Goal: Transaction & Acquisition: Purchase product/service

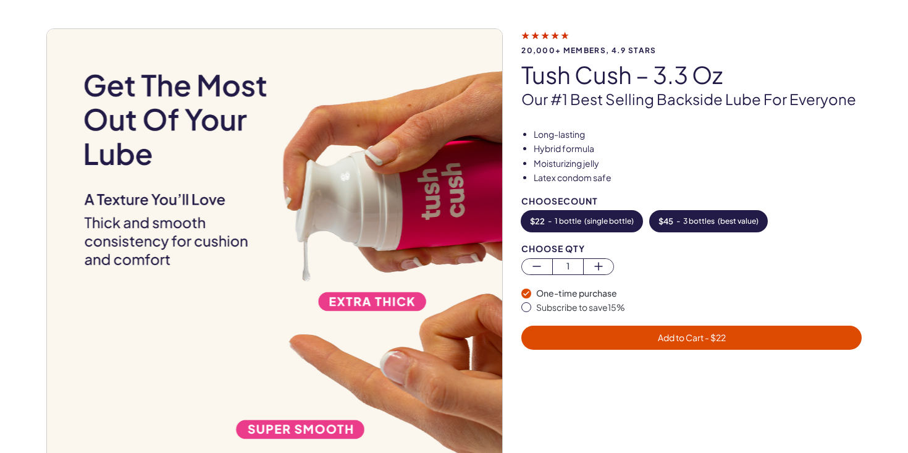
click at [673, 216] on button "$ 45 - 3 bottles ( best value )" at bounding box center [708, 221] width 117 height 21
click at [649, 345] on button "Add to Cart - $ 45" at bounding box center [691, 338] width 340 height 24
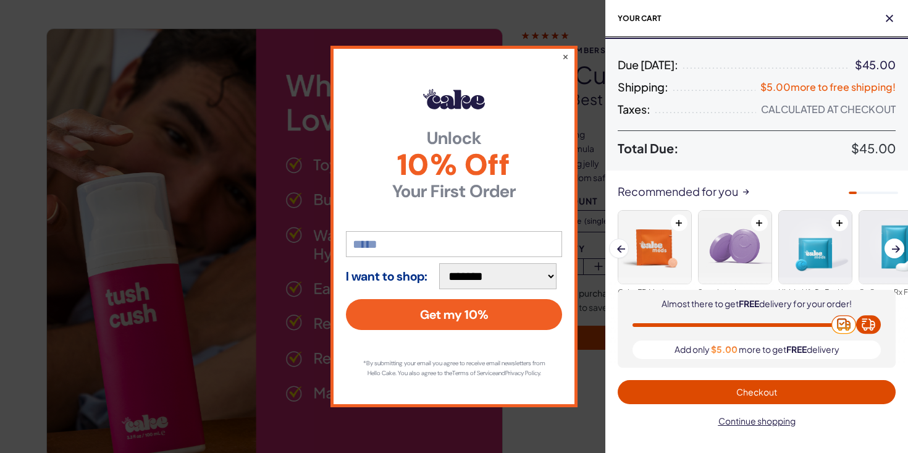
scroll to position [98, 0]
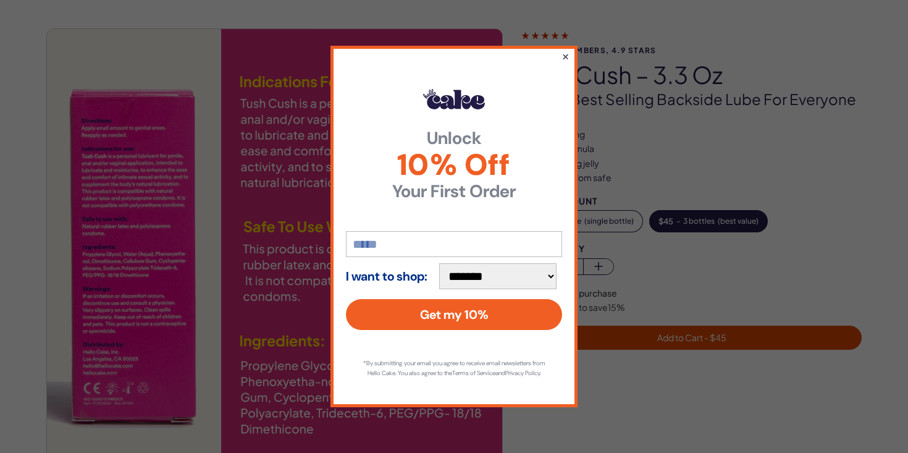
click at [565, 51] on button "×" at bounding box center [566, 56] width 8 height 15
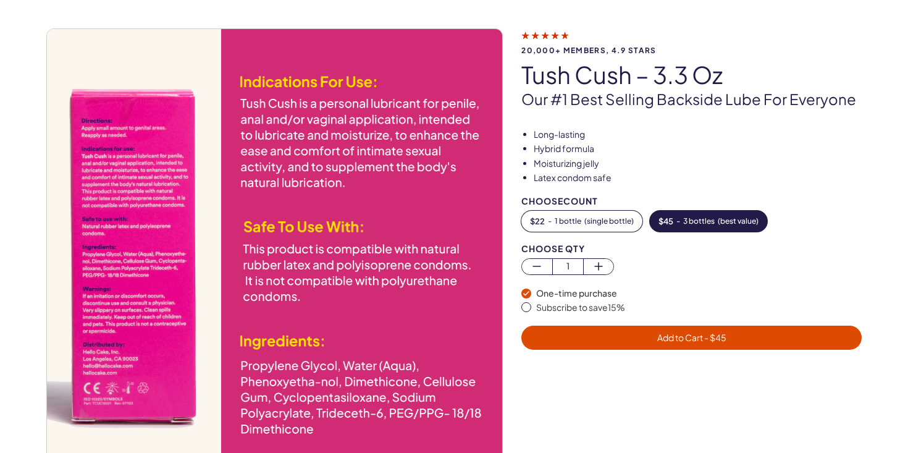
scroll to position [0, 0]
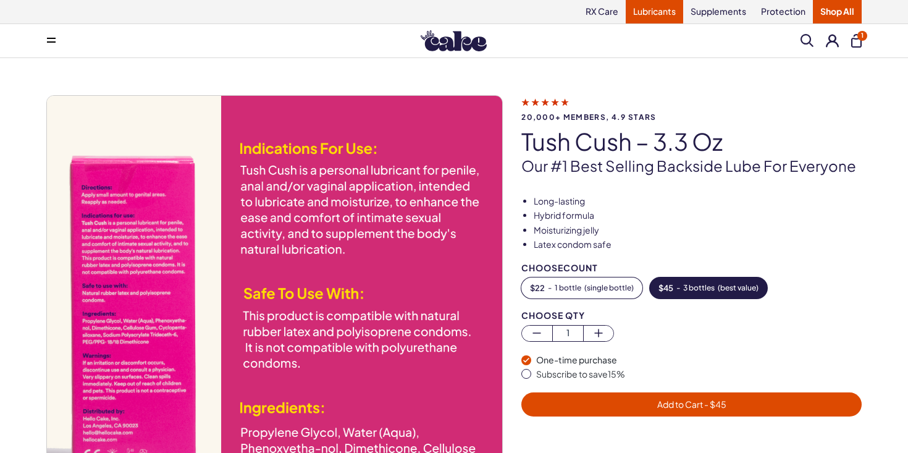
click at [659, 15] on link "Lubricants" at bounding box center [654, 11] width 57 height 23
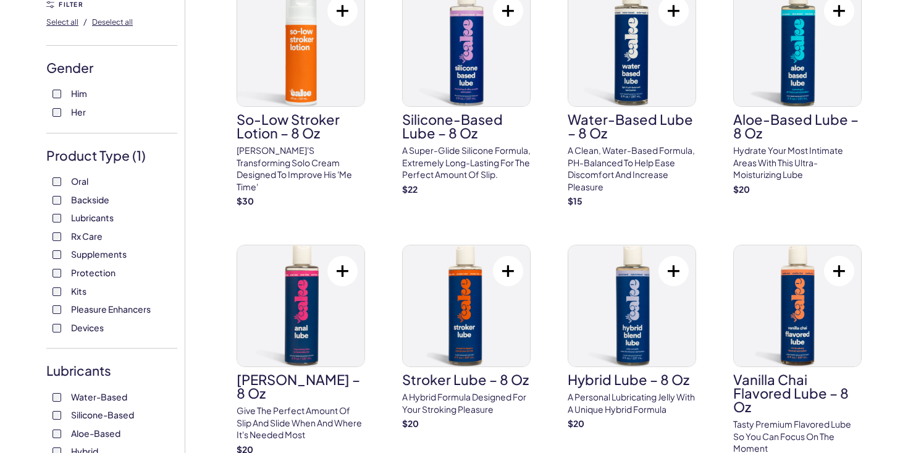
scroll to position [139, 0]
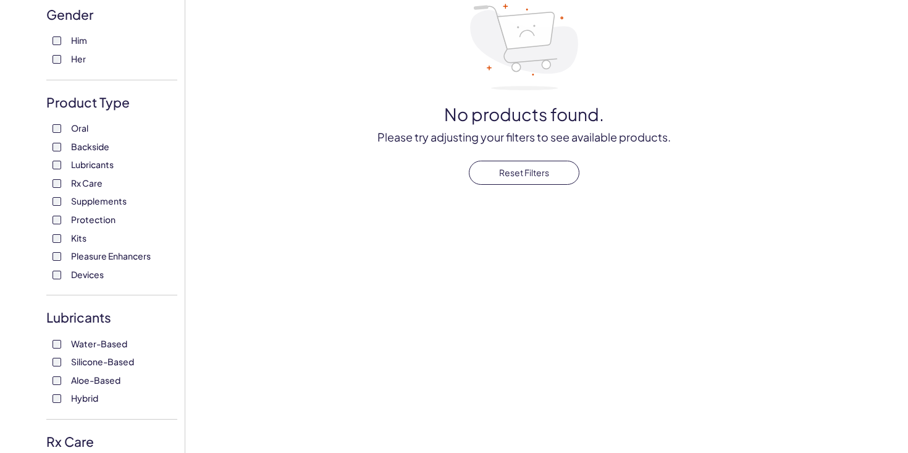
scroll to position [117, 0]
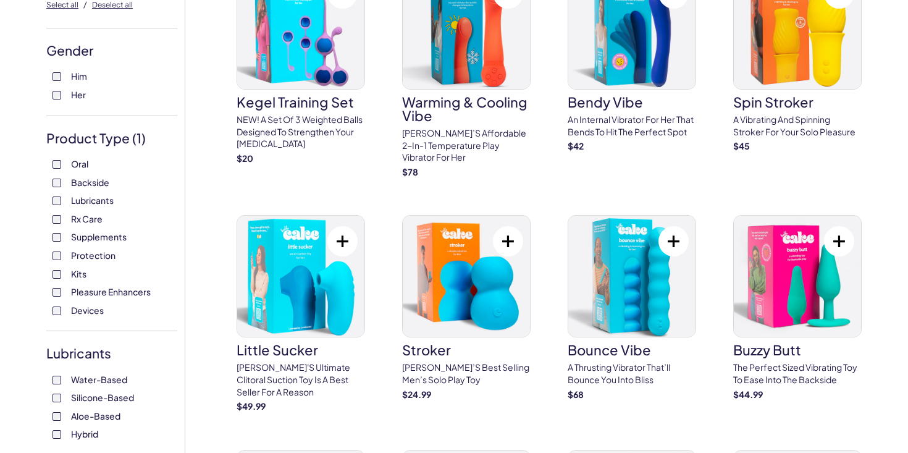
scroll to position [156, 0]
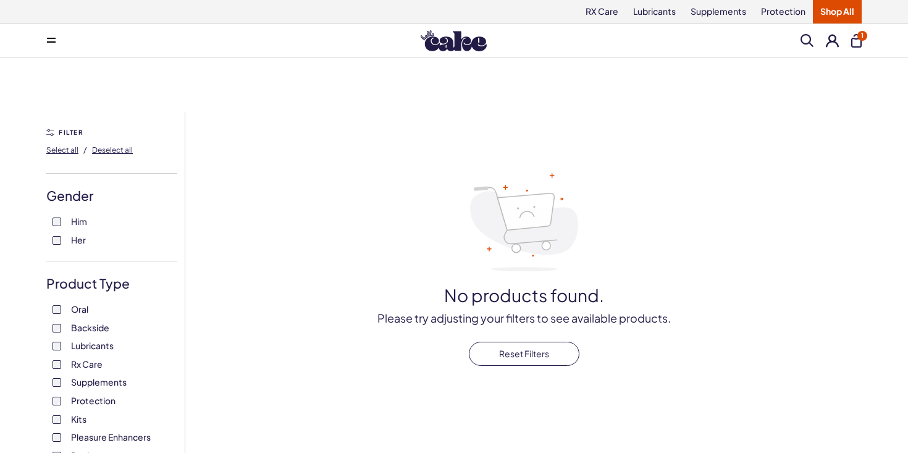
scroll to position [69, 0]
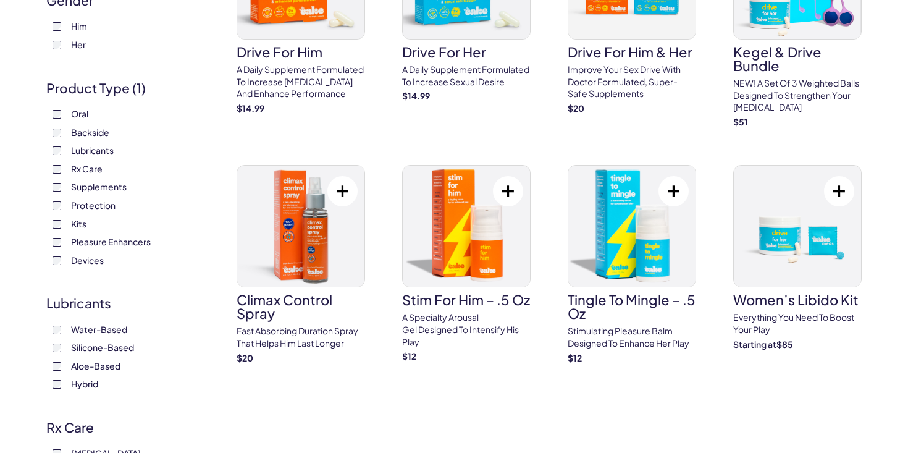
scroll to position [192, 0]
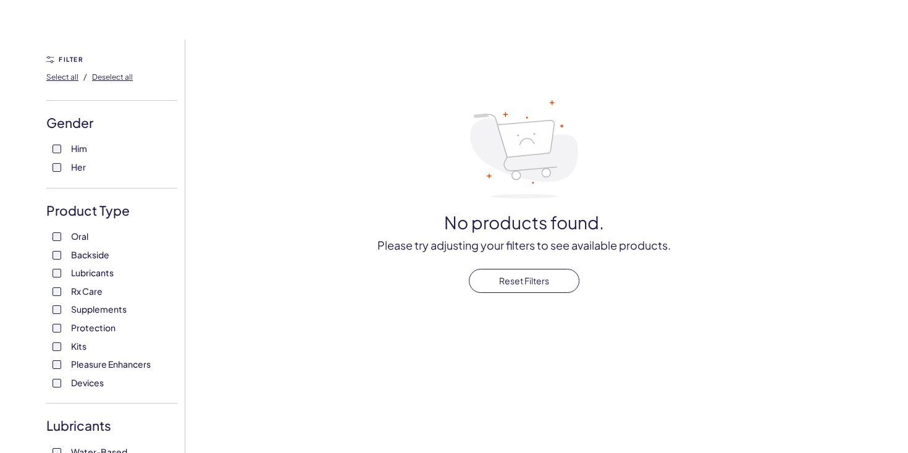
scroll to position [72, 0]
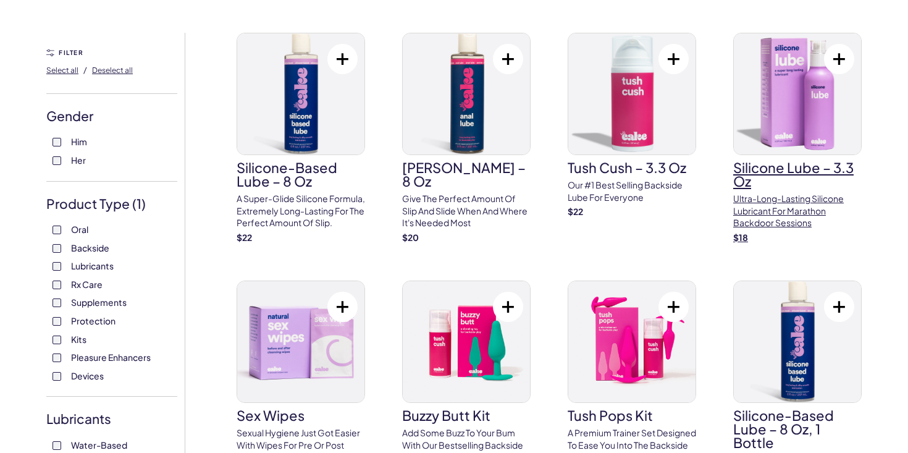
scroll to position [68, 0]
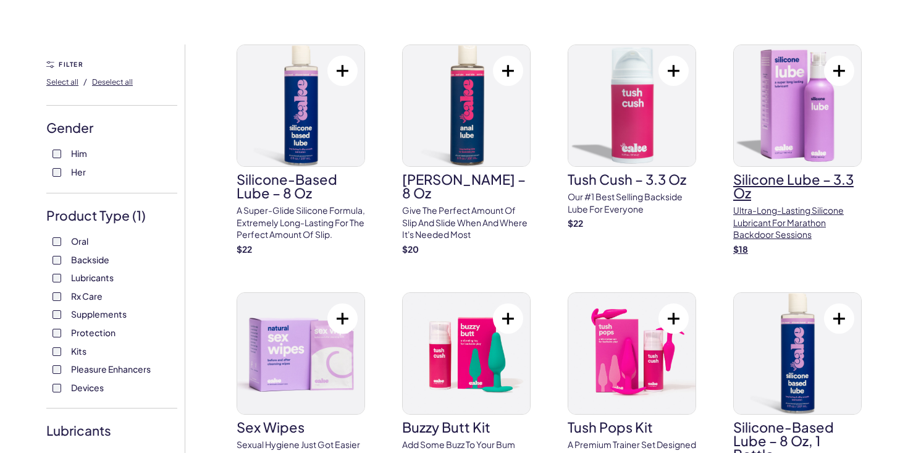
click at [827, 172] on h3 "Silicone Lube – 3.3 oz" at bounding box center [797, 185] width 128 height 27
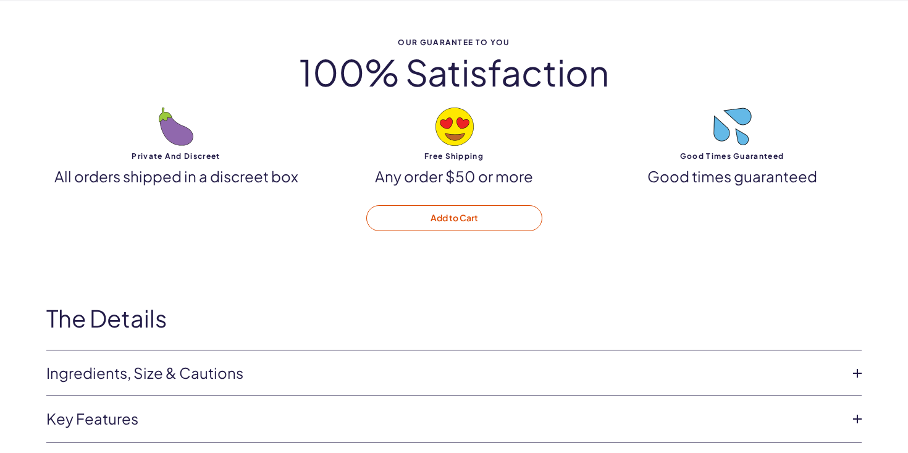
scroll to position [3909, 0]
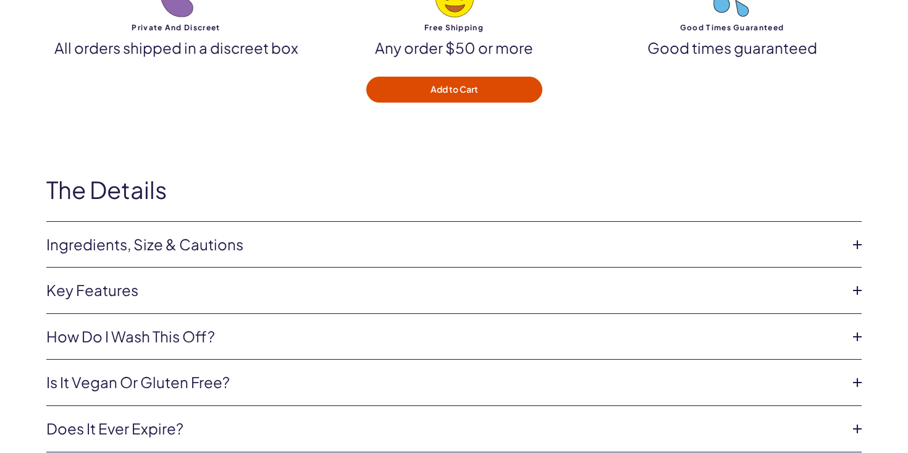
click at [360, 234] on link "Ingredients, Size & Cautions" at bounding box center [444, 244] width 796 height 21
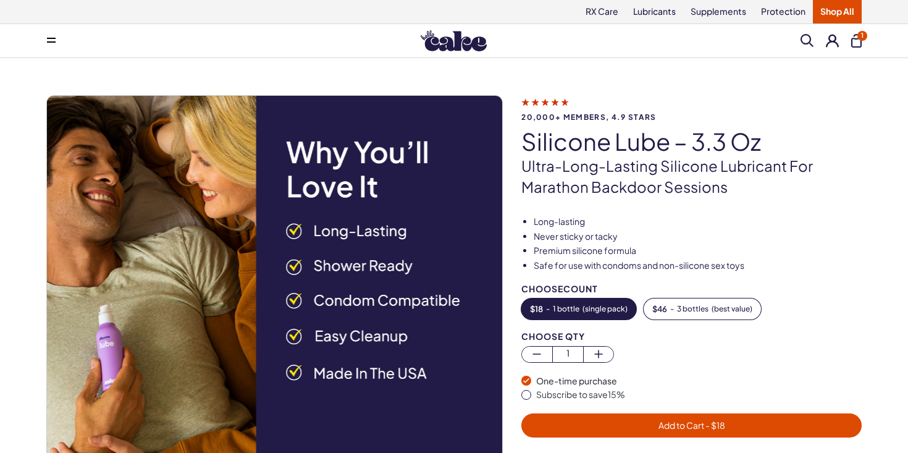
scroll to position [1, 0]
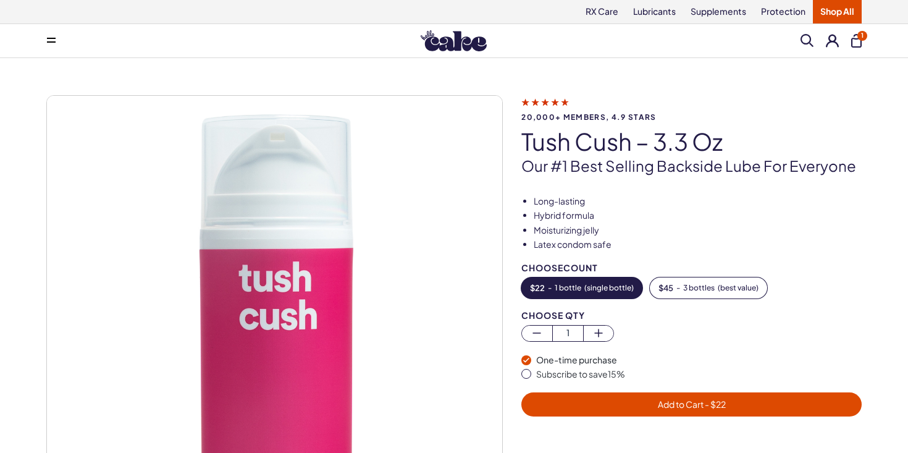
click at [856, 36] on button "1" at bounding box center [856, 41] width 11 height 14
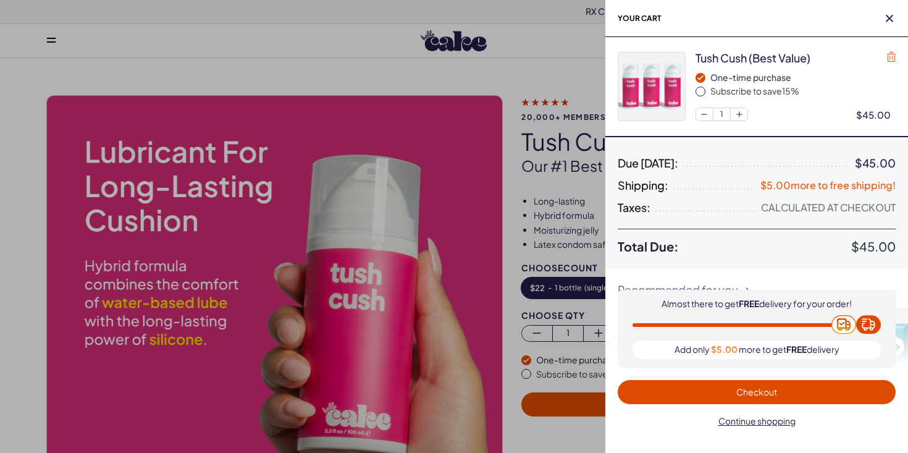
click at [893, 56] on icon "button" at bounding box center [891, 57] width 9 height 10
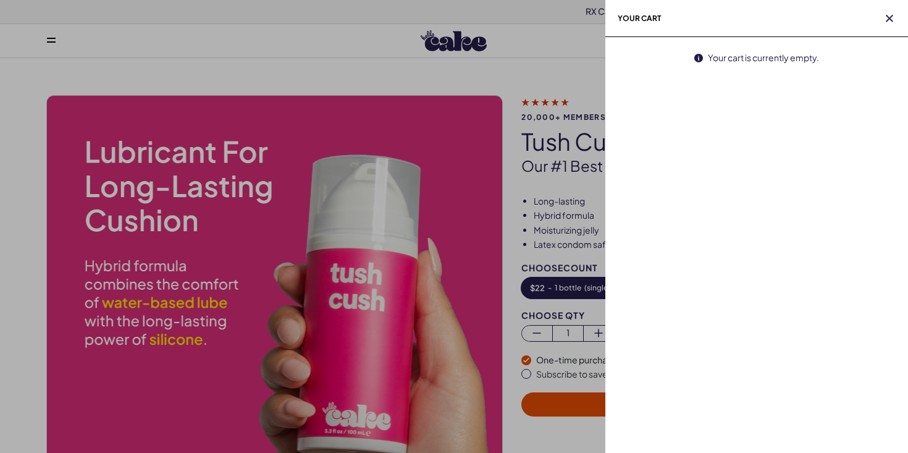
click at [565, 195] on div at bounding box center [454, 226] width 908 height 453
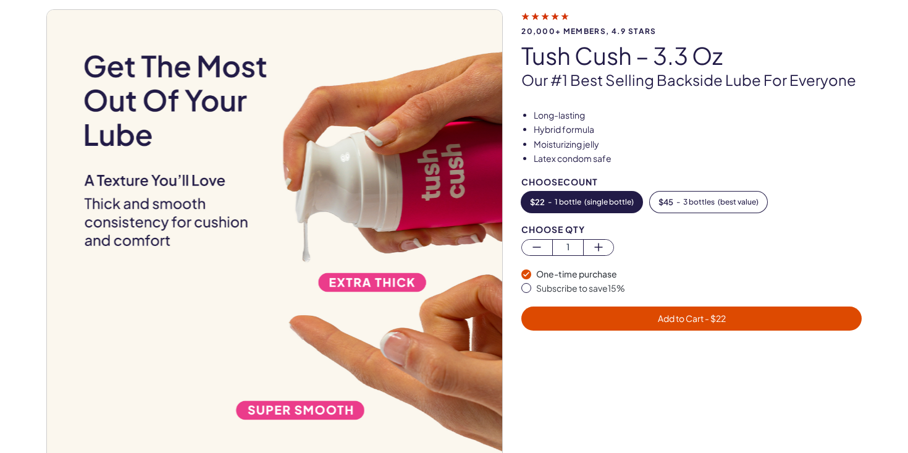
scroll to position [88, 0]
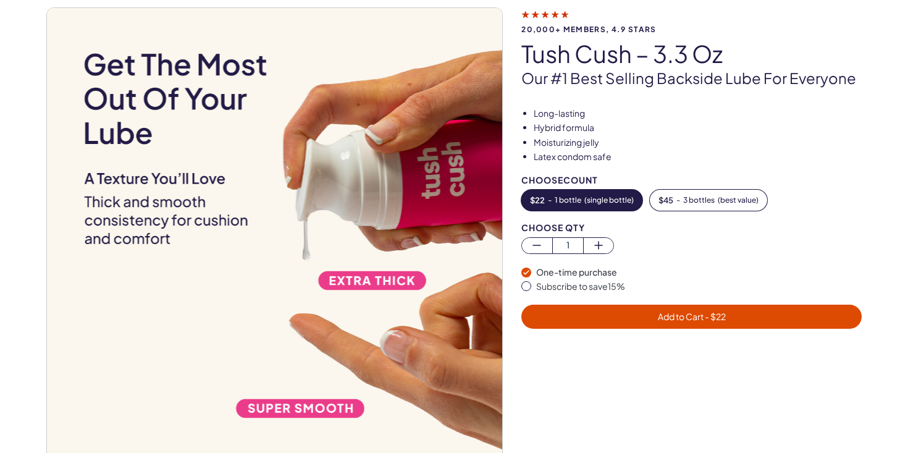
click at [609, 319] on span "Add to Cart - $ 22" at bounding box center [692, 317] width 326 height 14
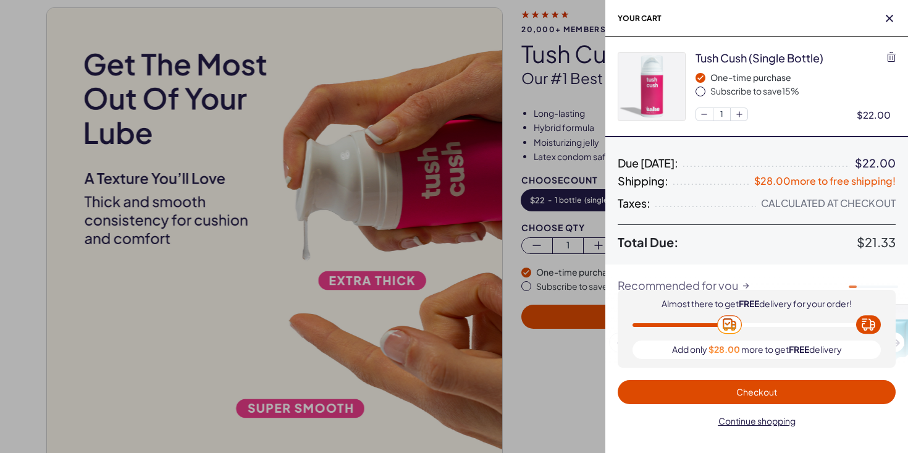
scroll to position [0, 0]
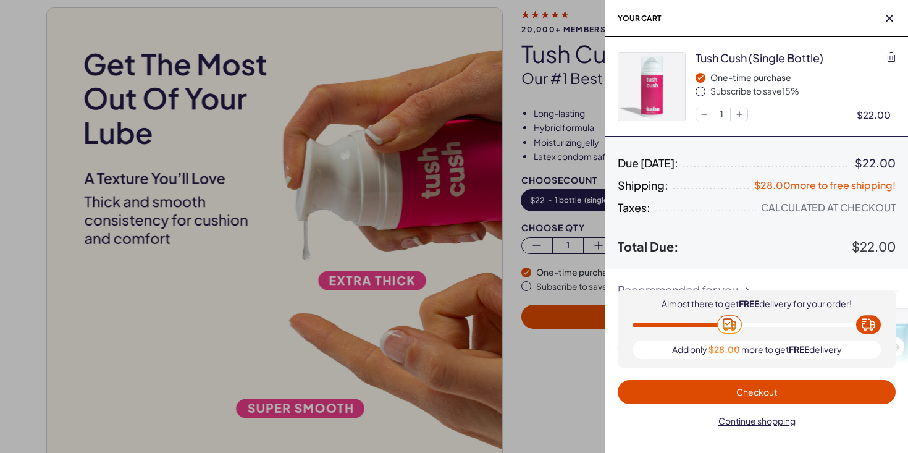
click at [562, 368] on div at bounding box center [454, 226] width 908 height 453
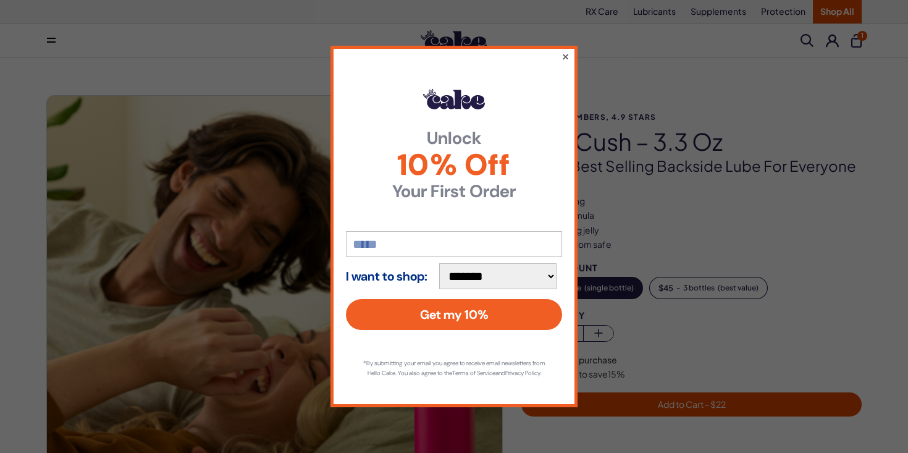
click at [562, 54] on button "×" at bounding box center [566, 56] width 8 height 15
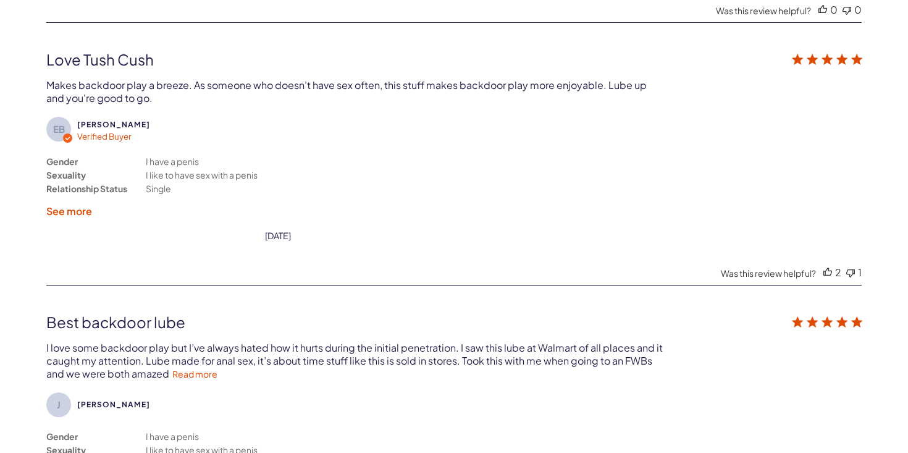
scroll to position [2688, 0]
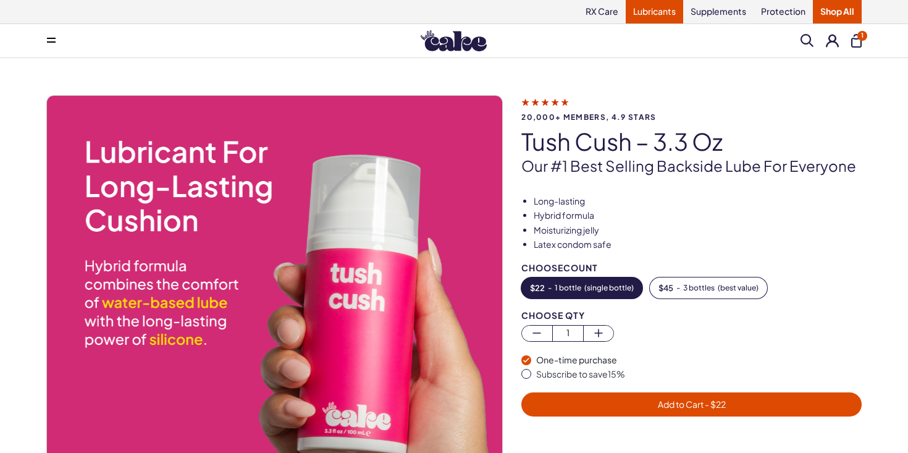
click at [660, 19] on link "Lubricants" at bounding box center [654, 11] width 57 height 23
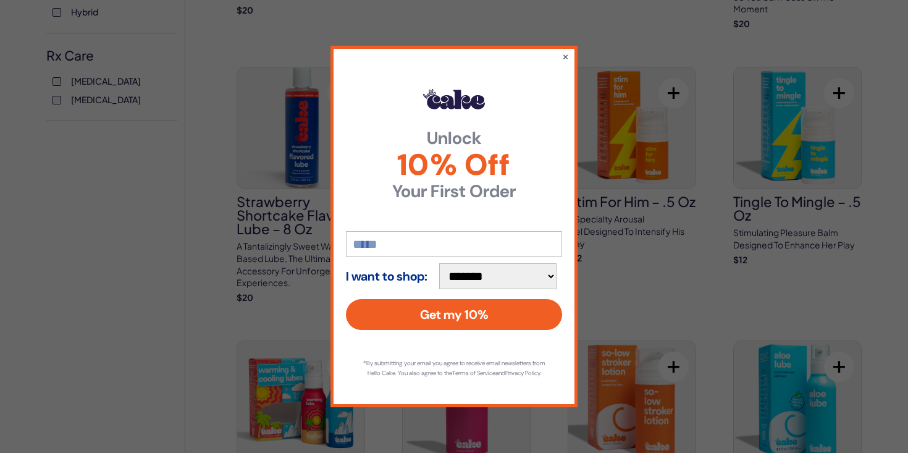
scroll to position [668, 0]
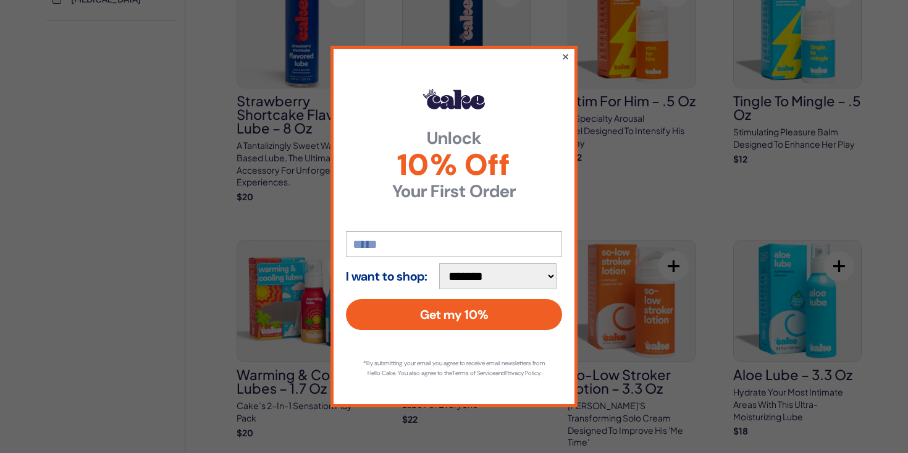
click at [564, 49] on button "×" at bounding box center [566, 56] width 8 height 15
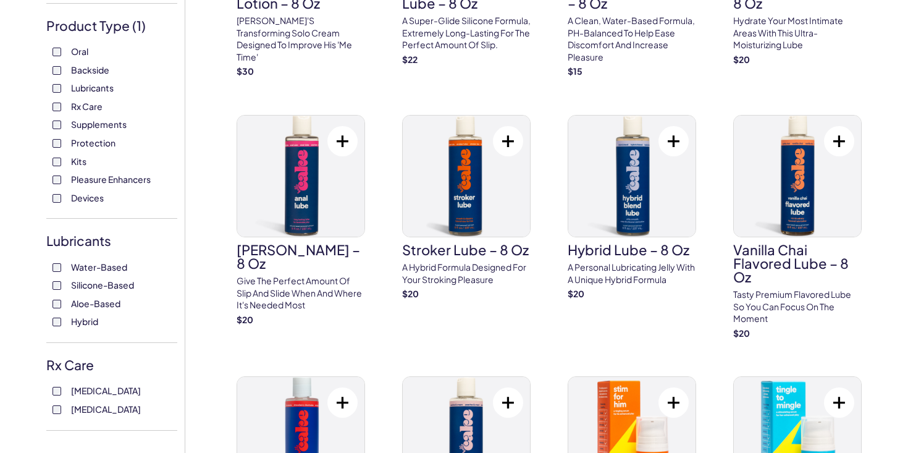
scroll to position [190, 0]
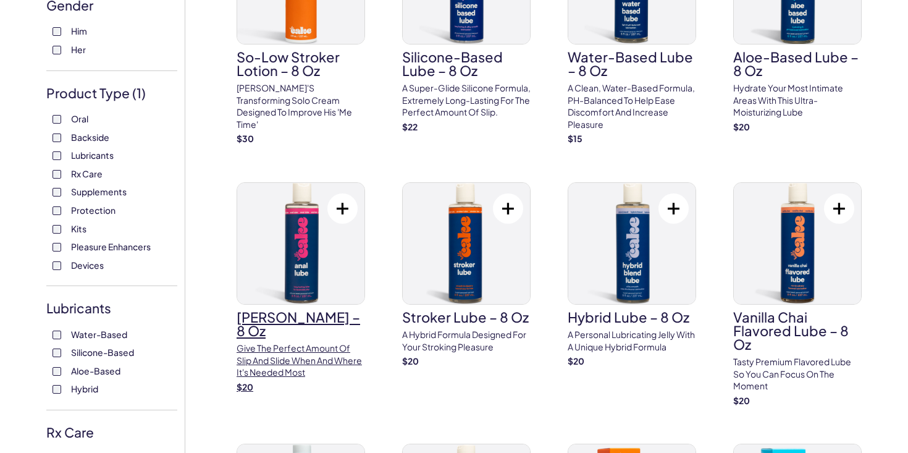
click at [267, 325] on h3 "Anal Lube – 8 oz" at bounding box center [301, 323] width 128 height 27
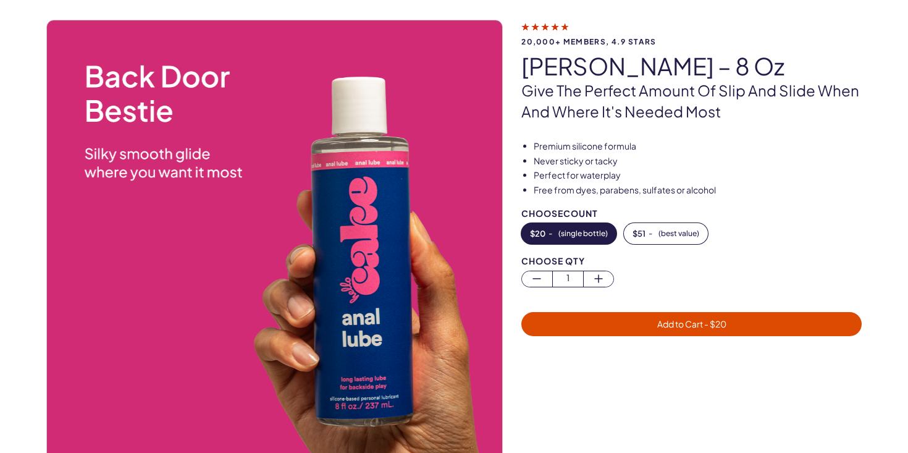
scroll to position [12, 0]
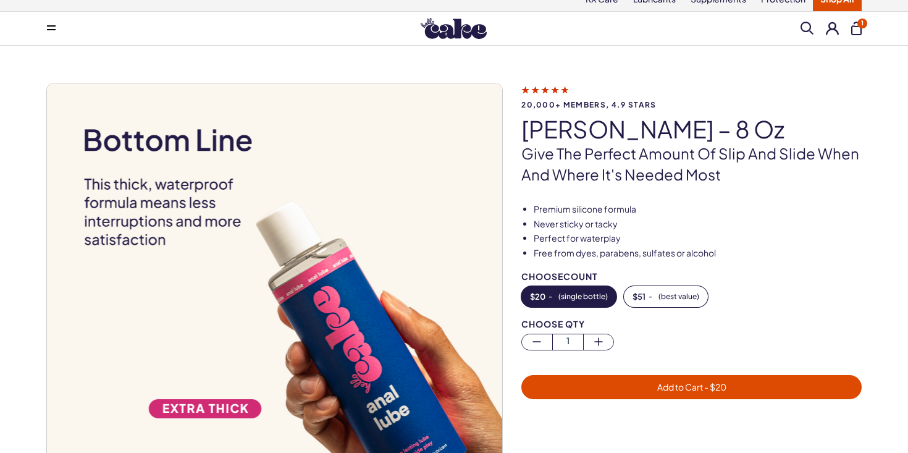
click at [607, 101] on span "20,000+ members, 4.9 stars" at bounding box center [691, 105] width 340 height 8
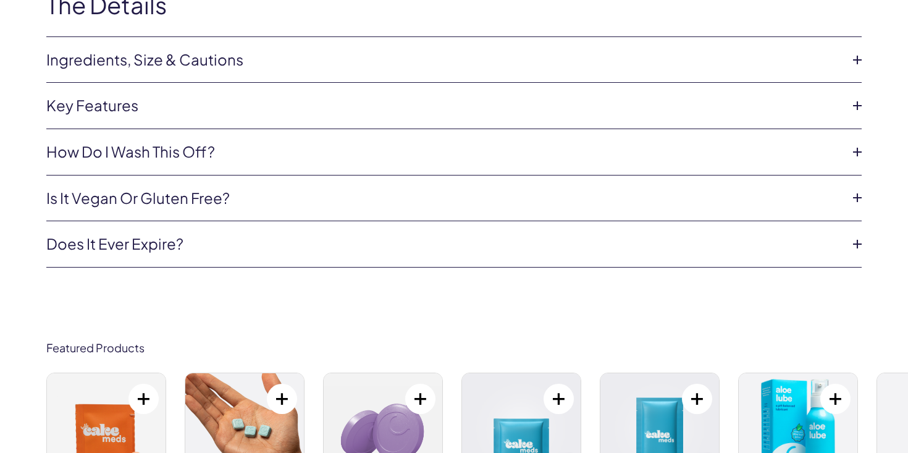
scroll to position [2268, 0]
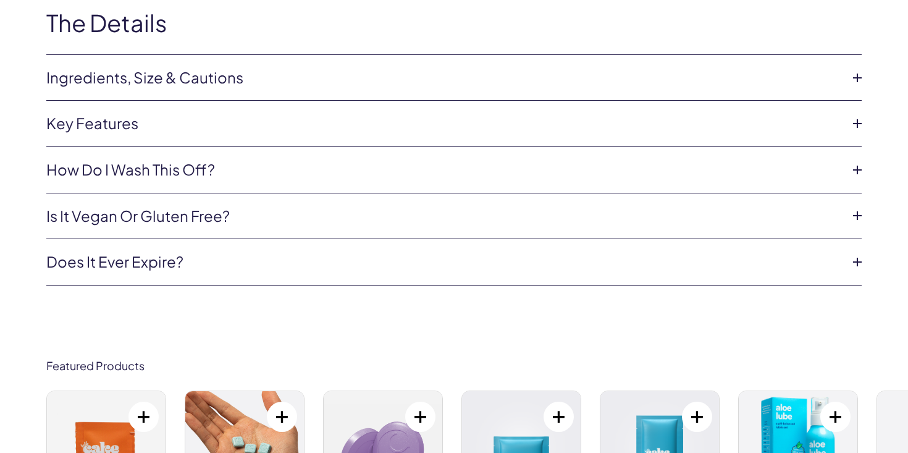
click at [472, 67] on link "Ingredients, Size & Cautions" at bounding box center [444, 77] width 796 height 21
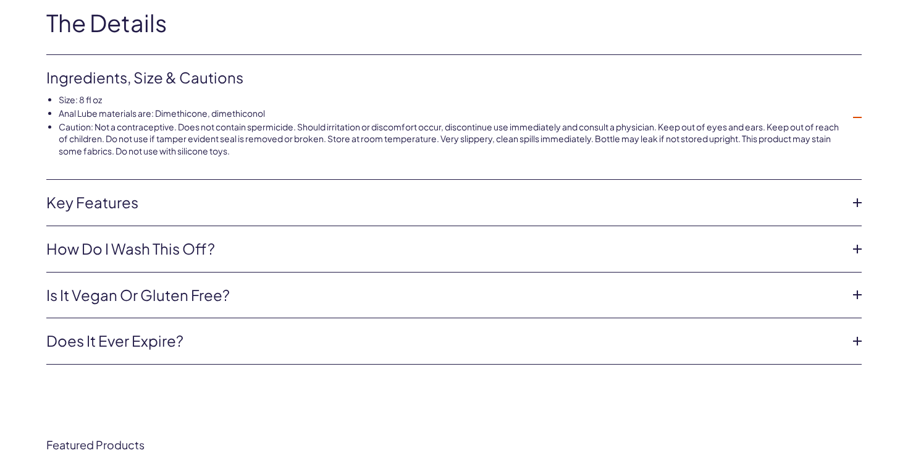
click at [387, 208] on link "Key Features" at bounding box center [444, 202] width 796 height 21
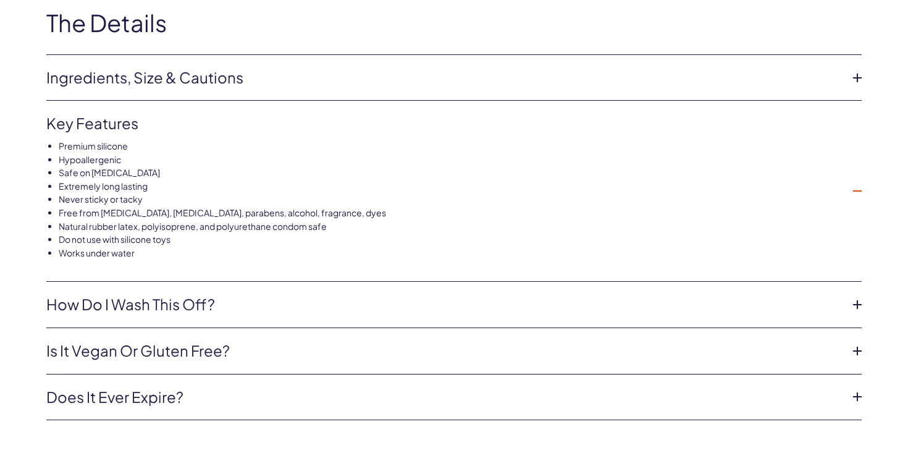
click at [377, 303] on link "How do I wash this off?" at bounding box center [444, 304] width 796 height 21
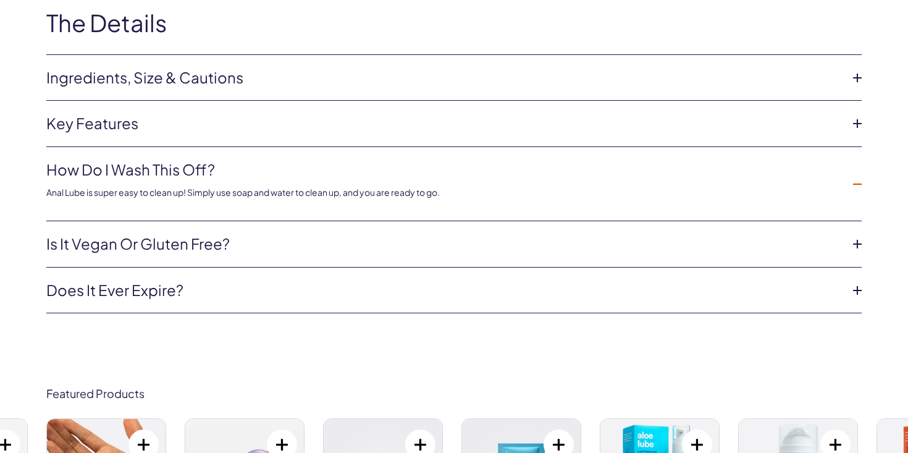
click at [369, 234] on link "Is it vegan or gluten free?" at bounding box center [444, 244] width 796 height 21
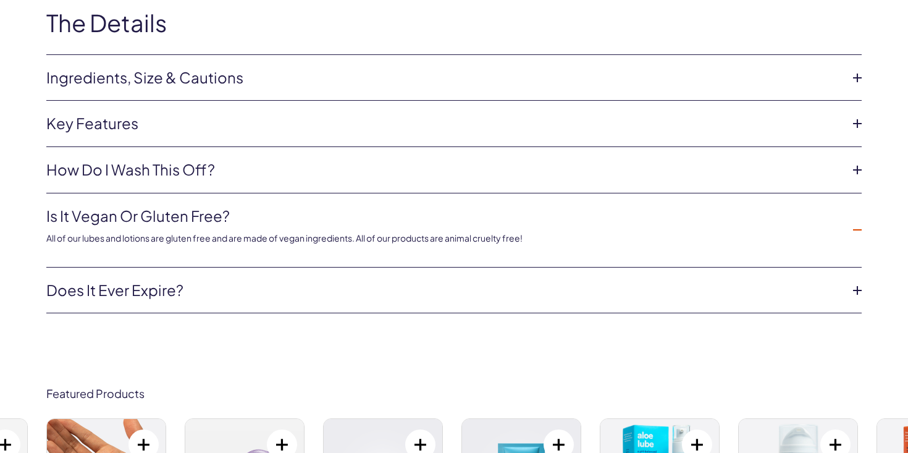
click at [347, 302] on li "Does it ever expire? The expiration date can be found on the bottom of each bot…" at bounding box center [453, 290] width 815 height 46
click at [346, 294] on link "Does it ever expire?" at bounding box center [444, 290] width 796 height 21
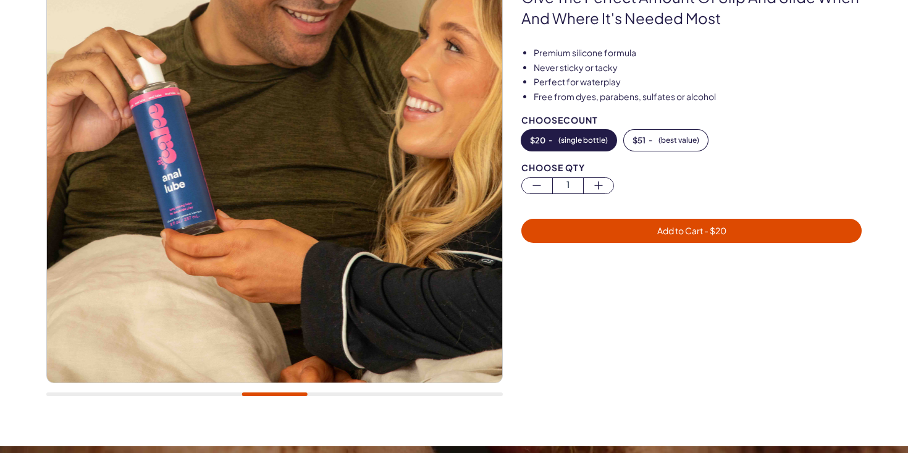
scroll to position [0, 0]
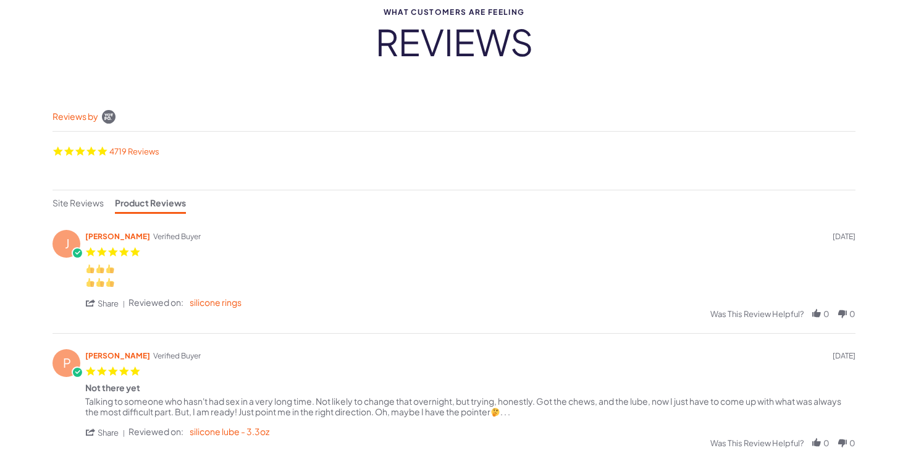
scroll to position [90, 0]
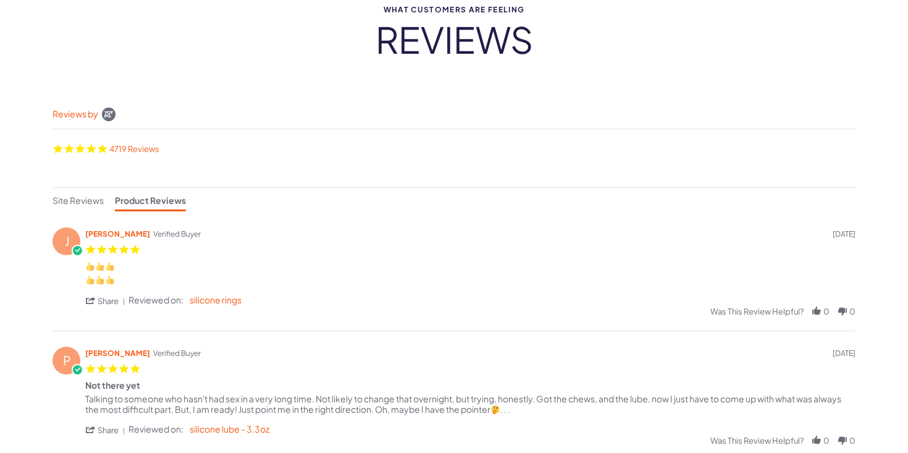
click at [106, 112] on div "Powered by Yotpo link to their homepage" at bounding box center [109, 113] width 22 height 29
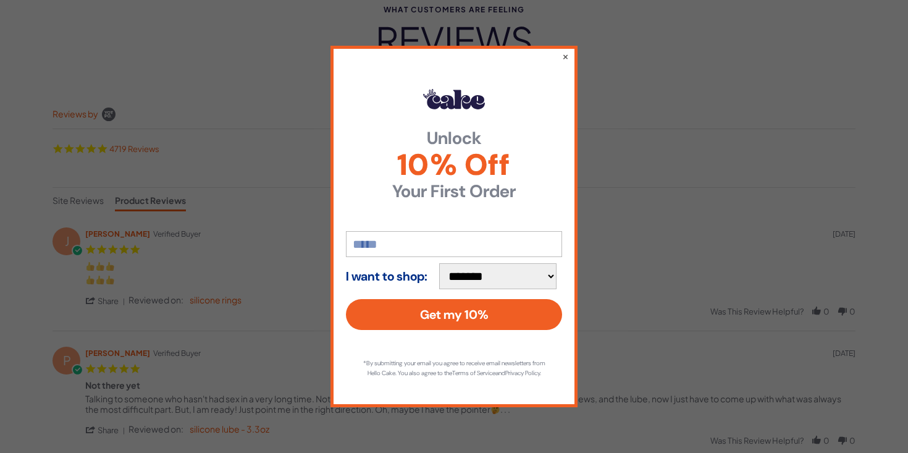
click at [568, 46] on div "**********" at bounding box center [454, 226] width 247 height 361
click at [565, 49] on button "×" at bounding box center [566, 56] width 8 height 15
